Goal: Information Seeking & Learning: Learn about a topic

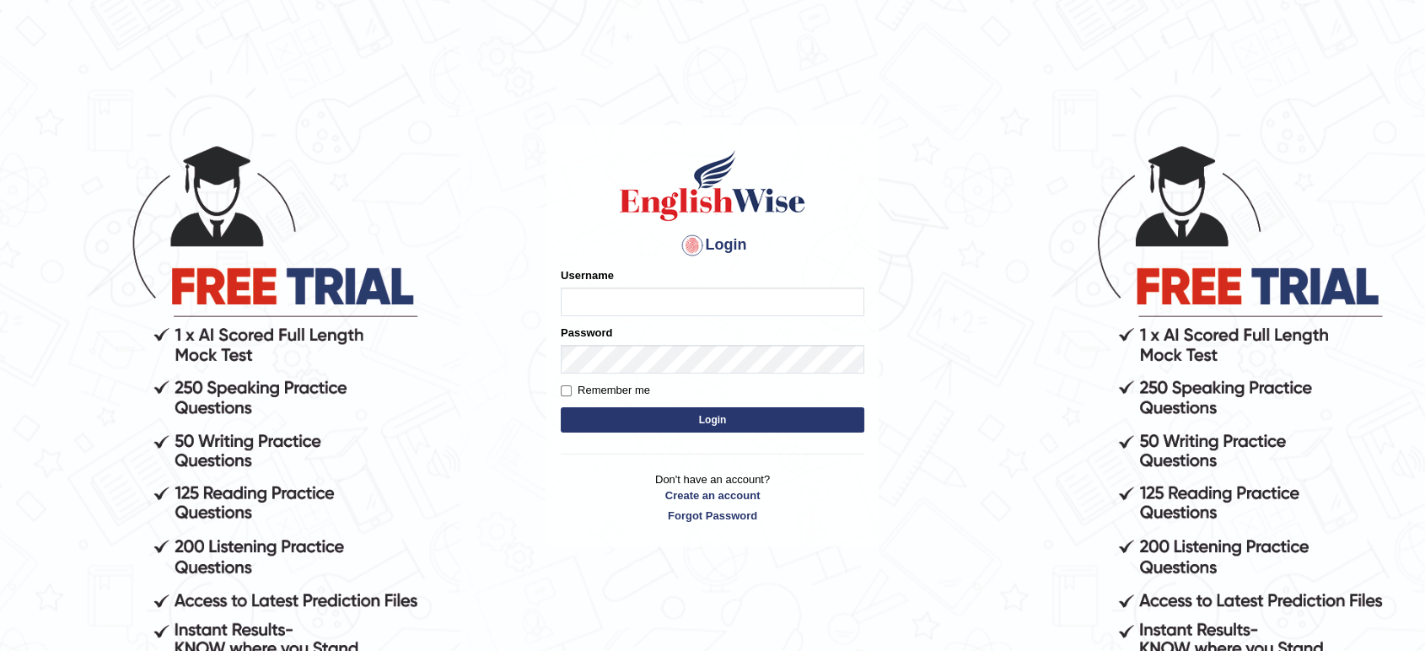
type input "Tamanna05"
click at [590, 417] on button "Login" at bounding box center [713, 419] width 304 height 25
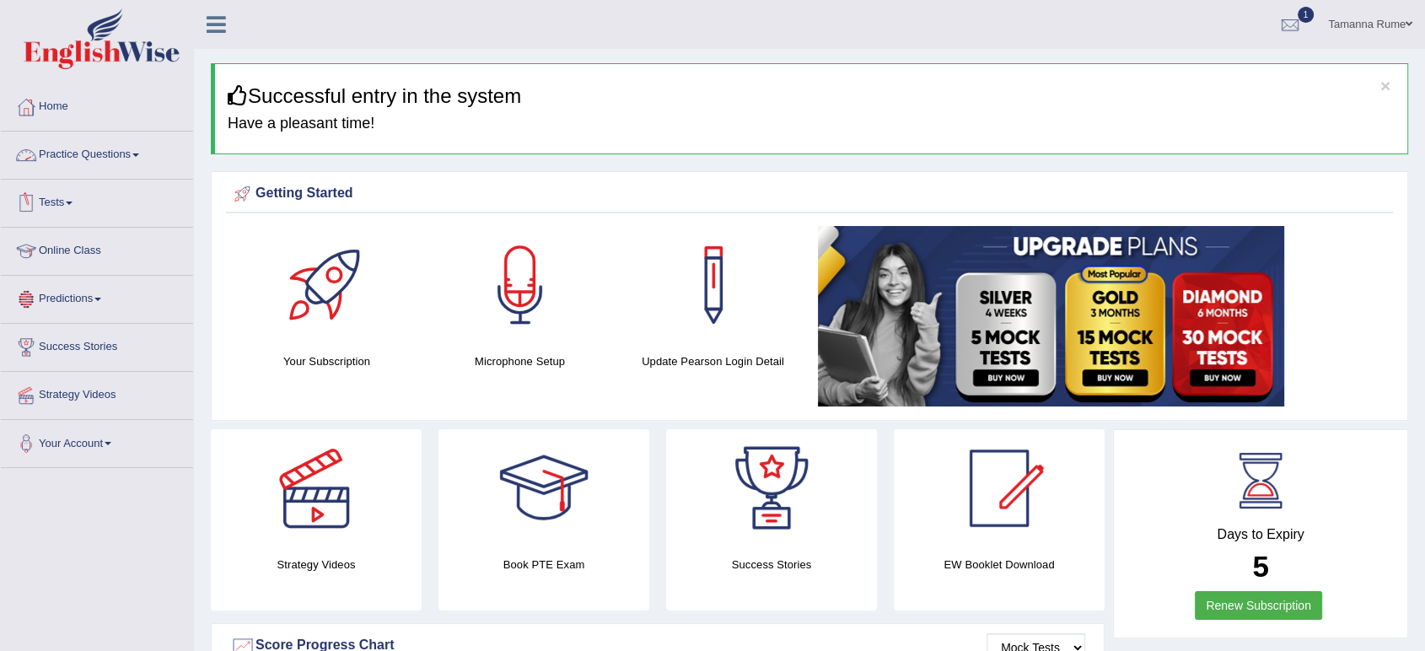
click at [55, 148] on link "Practice Questions" at bounding box center [97, 153] width 192 height 42
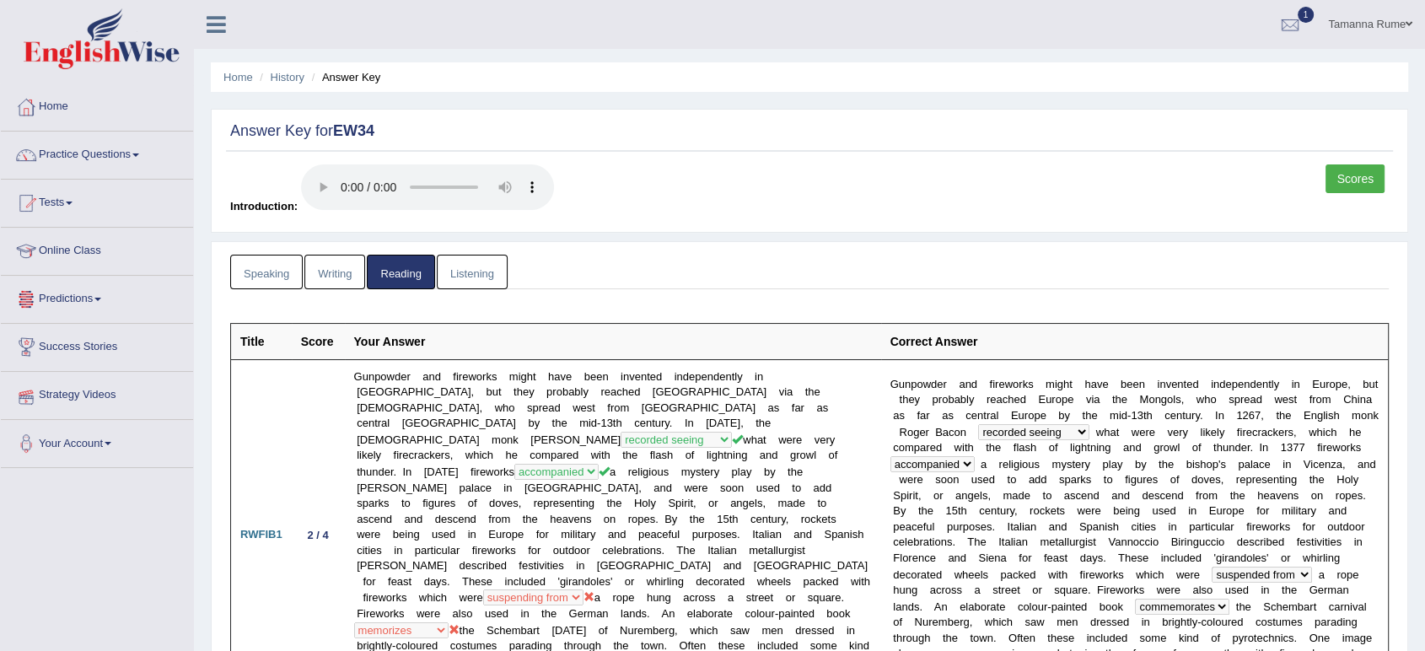
click at [467, 263] on link "Listening" at bounding box center [472, 272] width 71 height 35
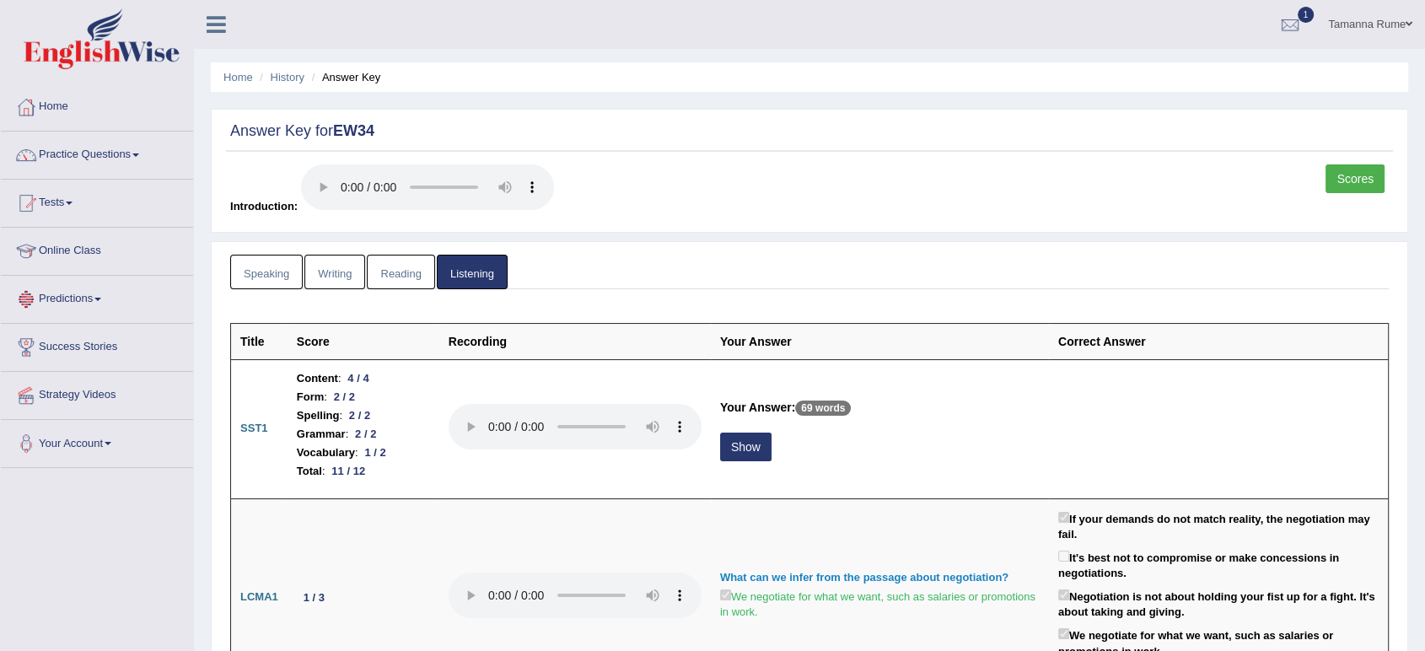
scroll to position [374, 0]
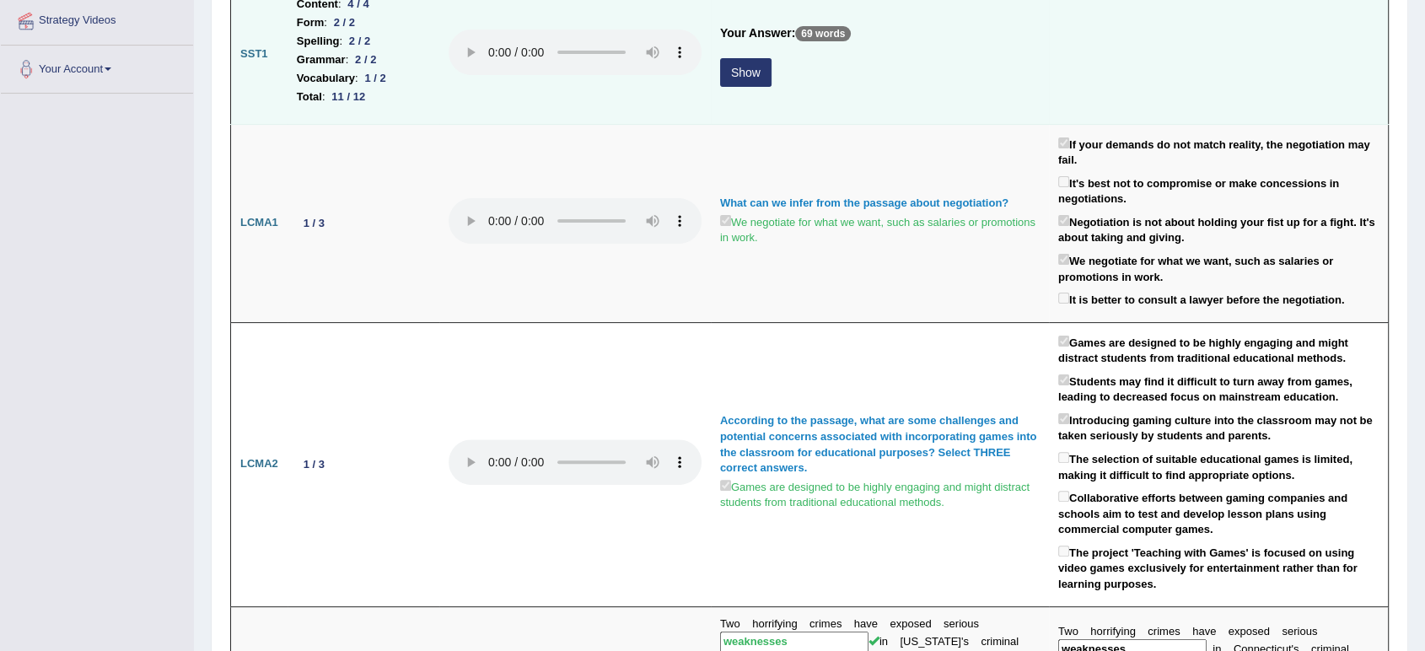
click at [745, 74] on button "Show" at bounding box center [745, 72] width 51 height 29
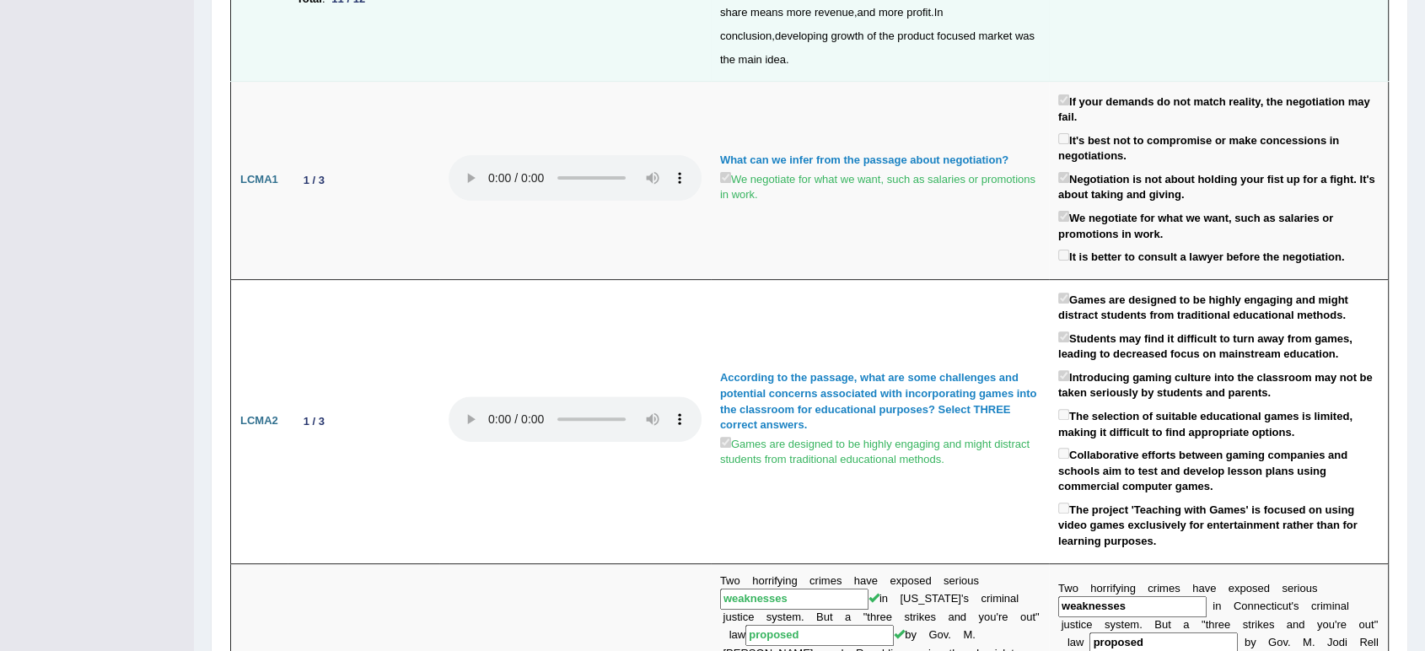
scroll to position [0, 0]
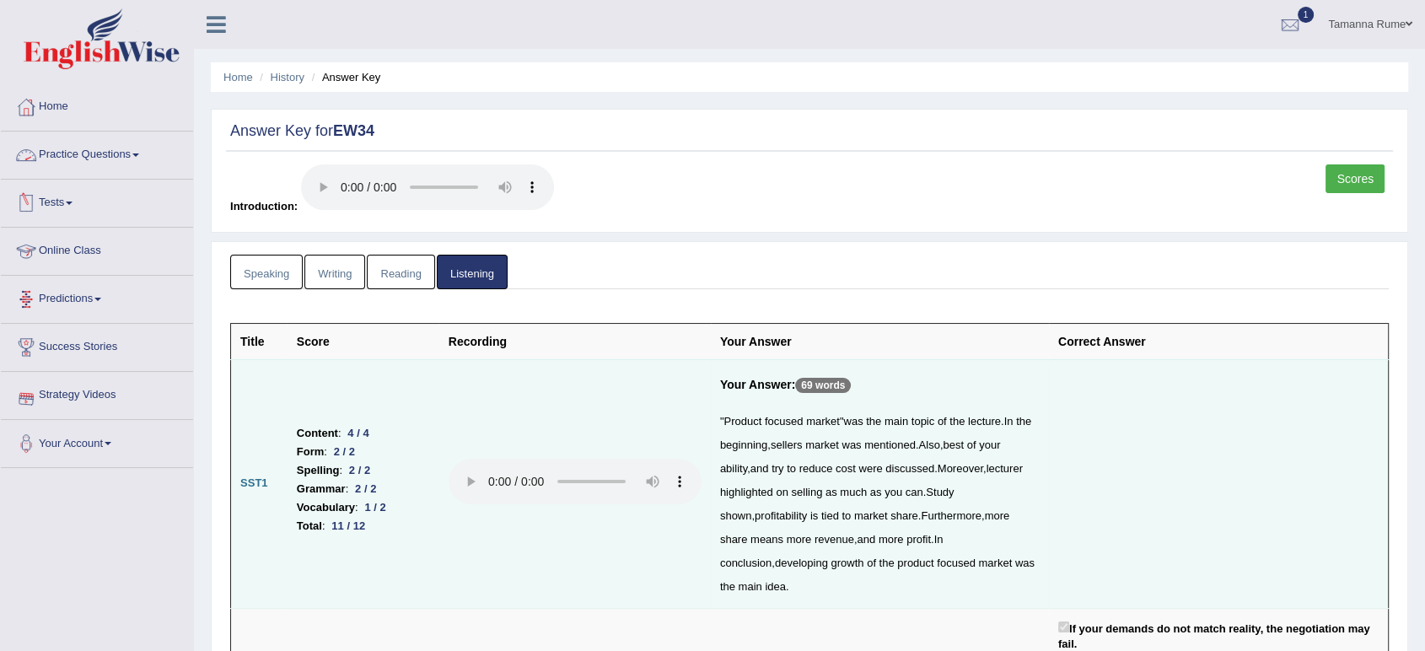
click at [115, 153] on link "Practice Questions" at bounding box center [97, 153] width 192 height 42
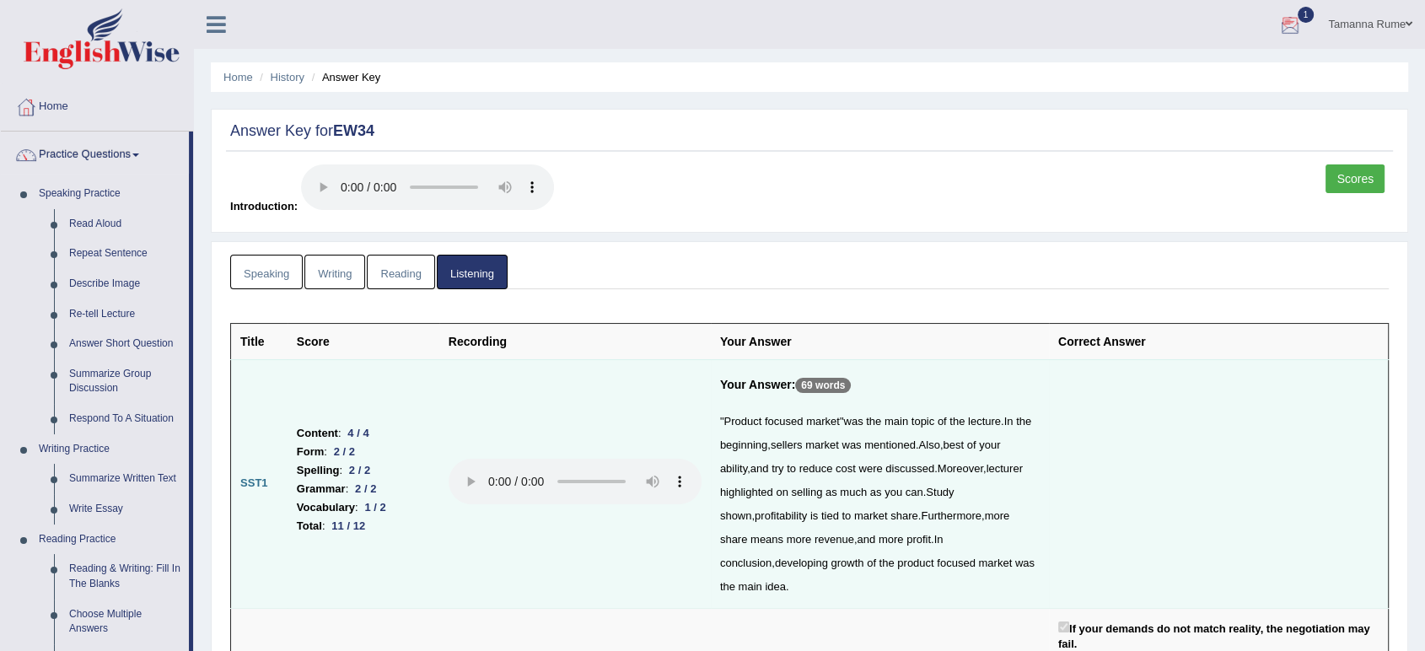
click at [1290, 27] on div at bounding box center [1290, 25] width 25 height 25
click at [1127, 81] on span "Exam evaluated" at bounding box center [1189, 84] width 224 height 13
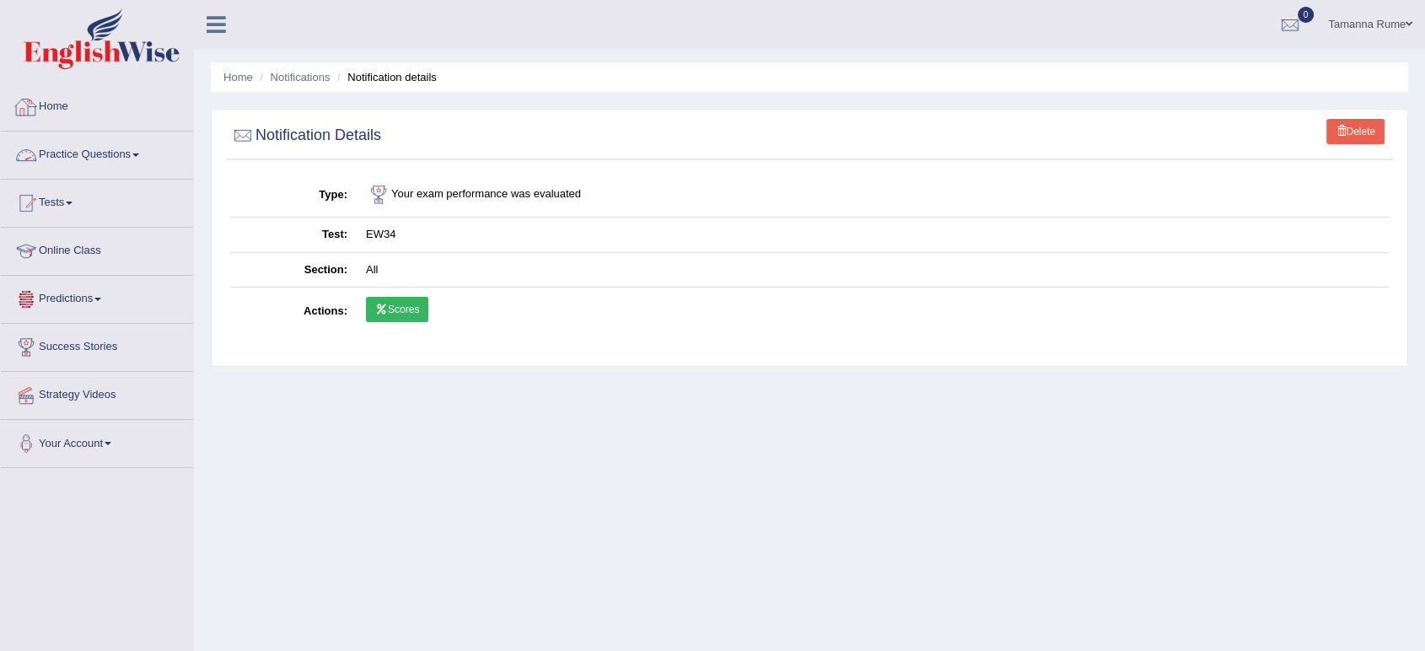
click at [67, 105] on link "Home" at bounding box center [97, 104] width 192 height 42
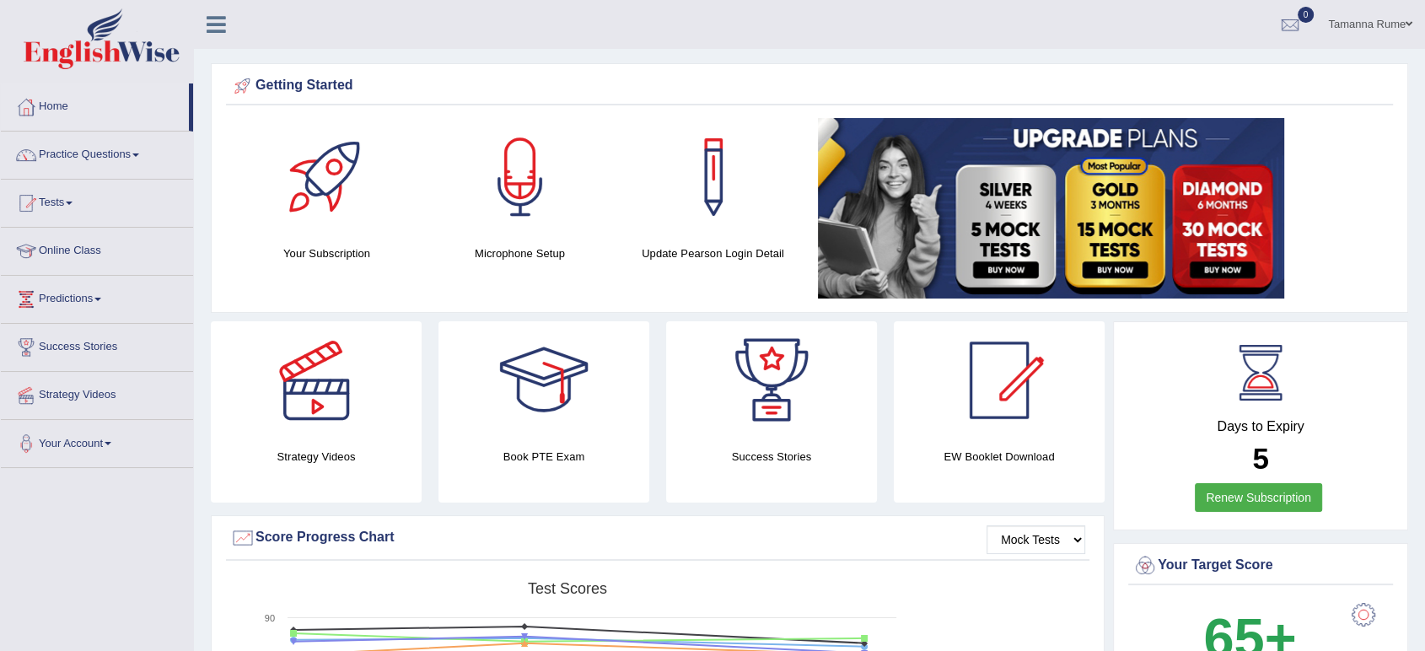
click at [1004, 405] on div at bounding box center [999, 380] width 118 height 118
click at [1003, 383] on div at bounding box center [999, 380] width 118 height 118
click at [67, 242] on link "Online Class" at bounding box center [97, 249] width 192 height 42
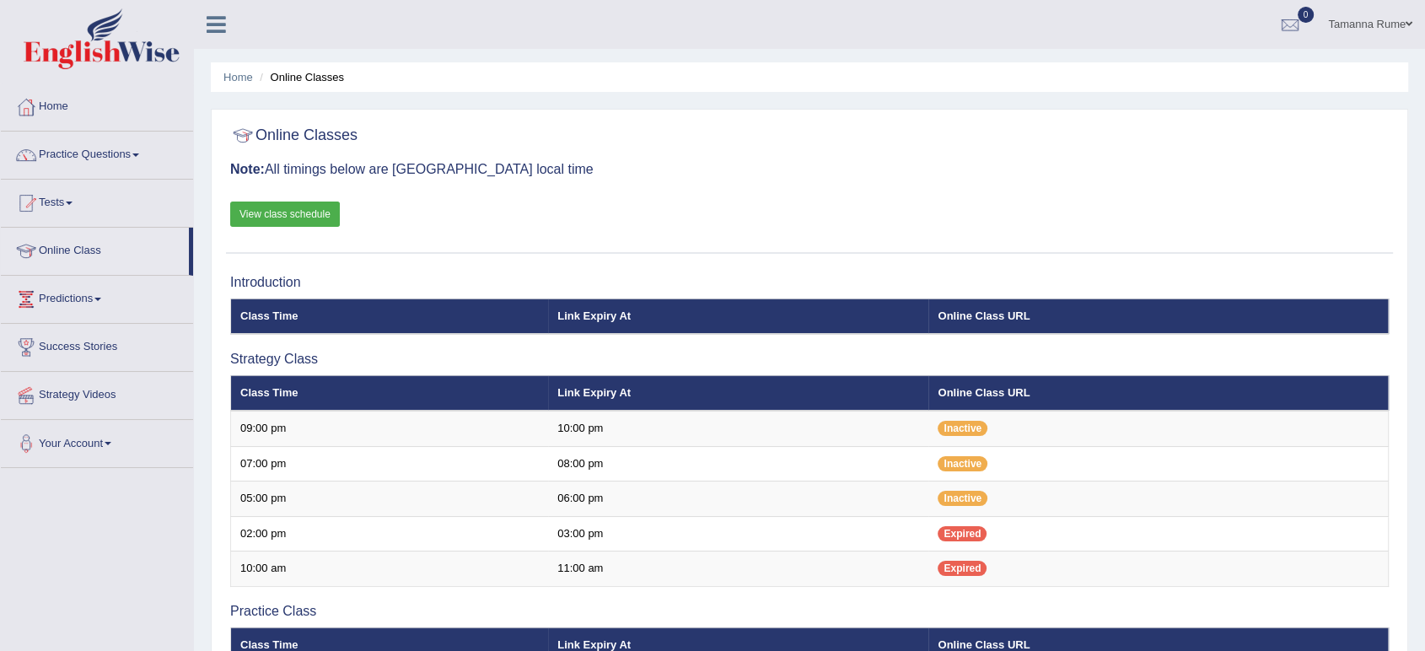
click at [261, 209] on link "View class schedule" at bounding box center [285, 214] width 110 height 25
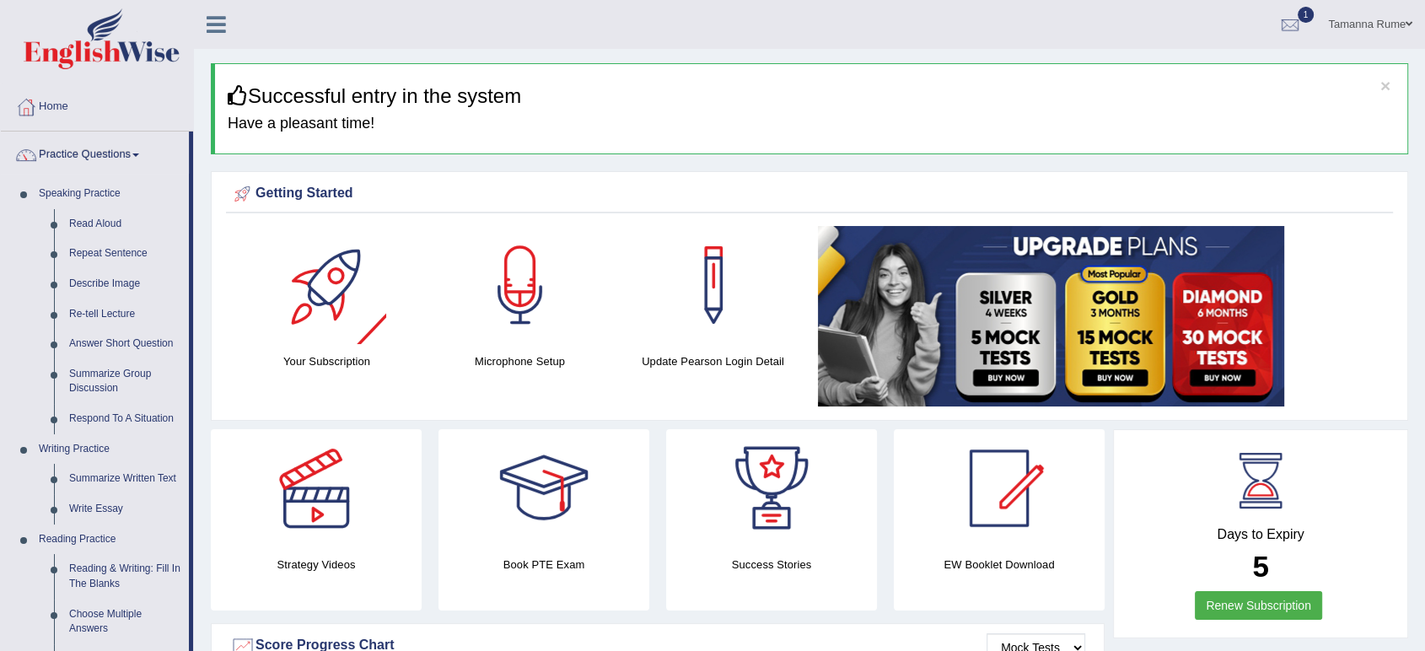
drag, startPoint x: 369, startPoint y: 374, endPoint x: 301, endPoint y: 331, distance: 80.7
click at [301, 331] on div "Your Subscription" at bounding box center [326, 302] width 193 height 153
click at [329, 308] on div at bounding box center [327, 285] width 118 height 118
